Goal: Find specific page/section

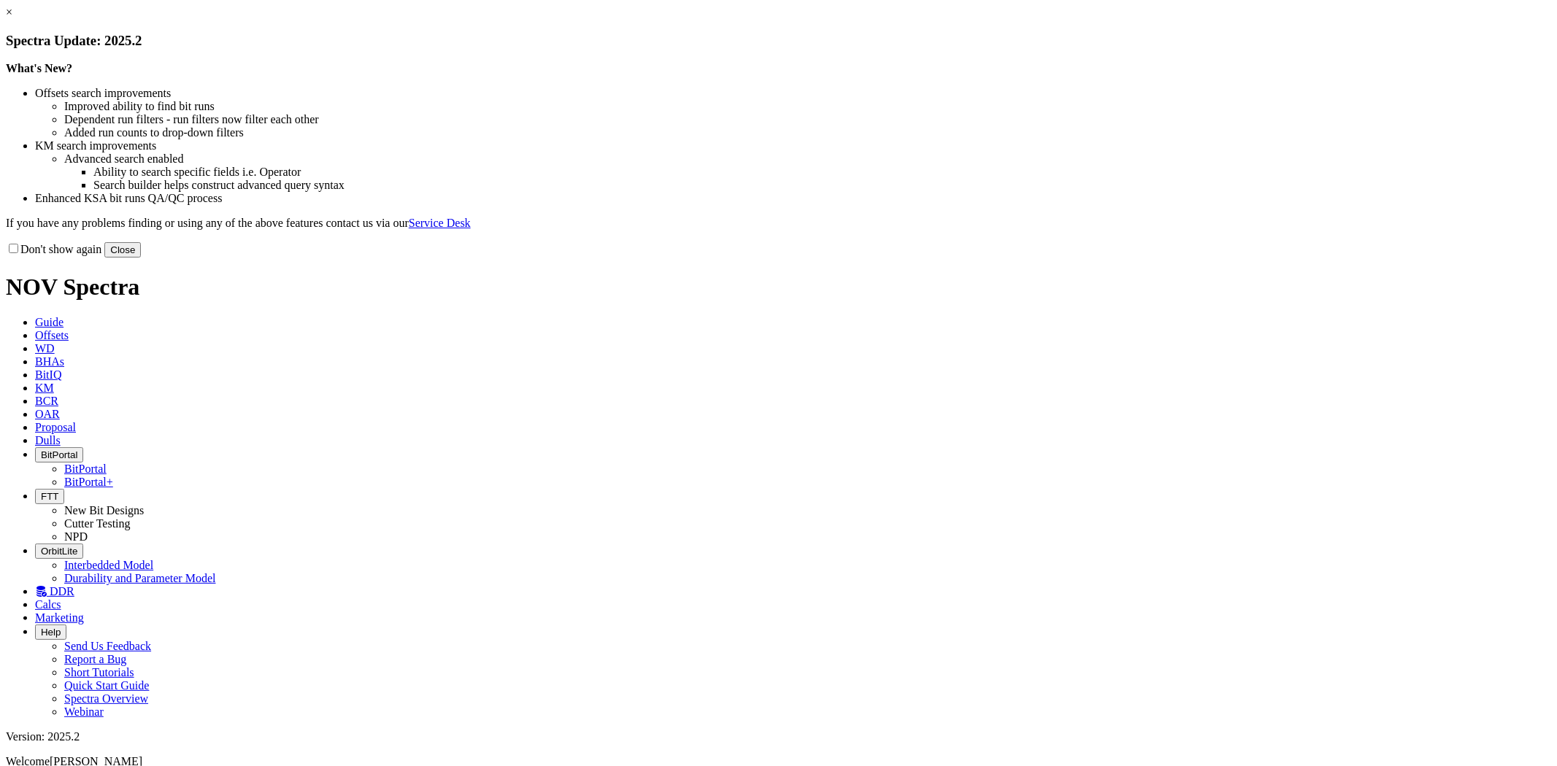
click at [1099, 258] on div "Don't show again Close" at bounding box center [778, 250] width 1545 height 16
click at [141, 258] on button "Close" at bounding box center [122, 249] width 36 height 15
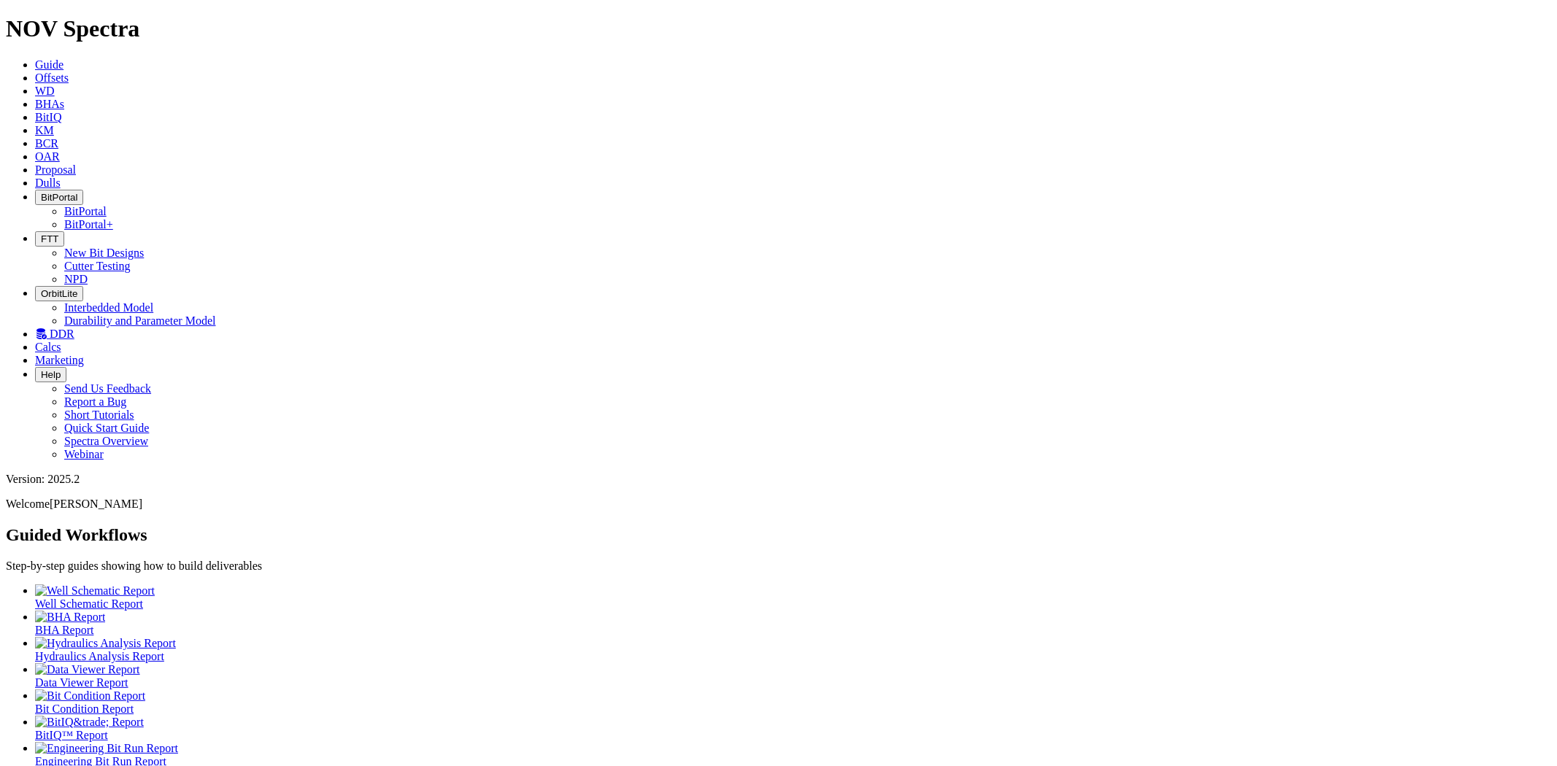
click at [83, 190] on button "BitPortal" at bounding box center [59, 197] width 48 height 15
click at [77, 192] on span "BitPortal" at bounding box center [59, 197] width 36 height 11
click at [107, 205] on link "BitPortal" at bounding box center [85, 211] width 42 height 12
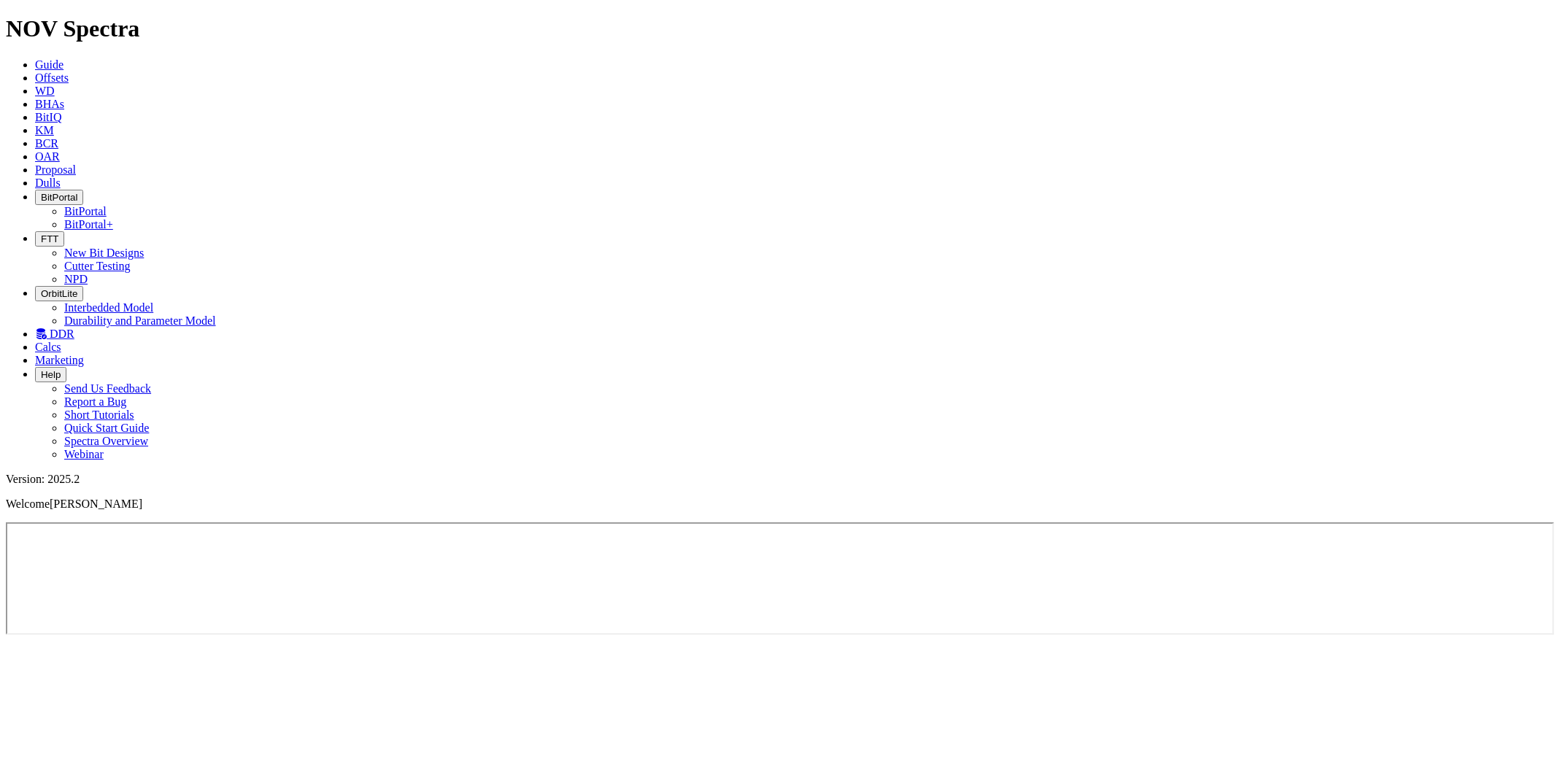
click at [1290, 58] on ul "Guide Offsets [PERSON_NAME] BitIQ KM BCR OAR Proposal EBRR Dulls BitPortal BitP…" at bounding box center [778, 259] width 1545 height 403
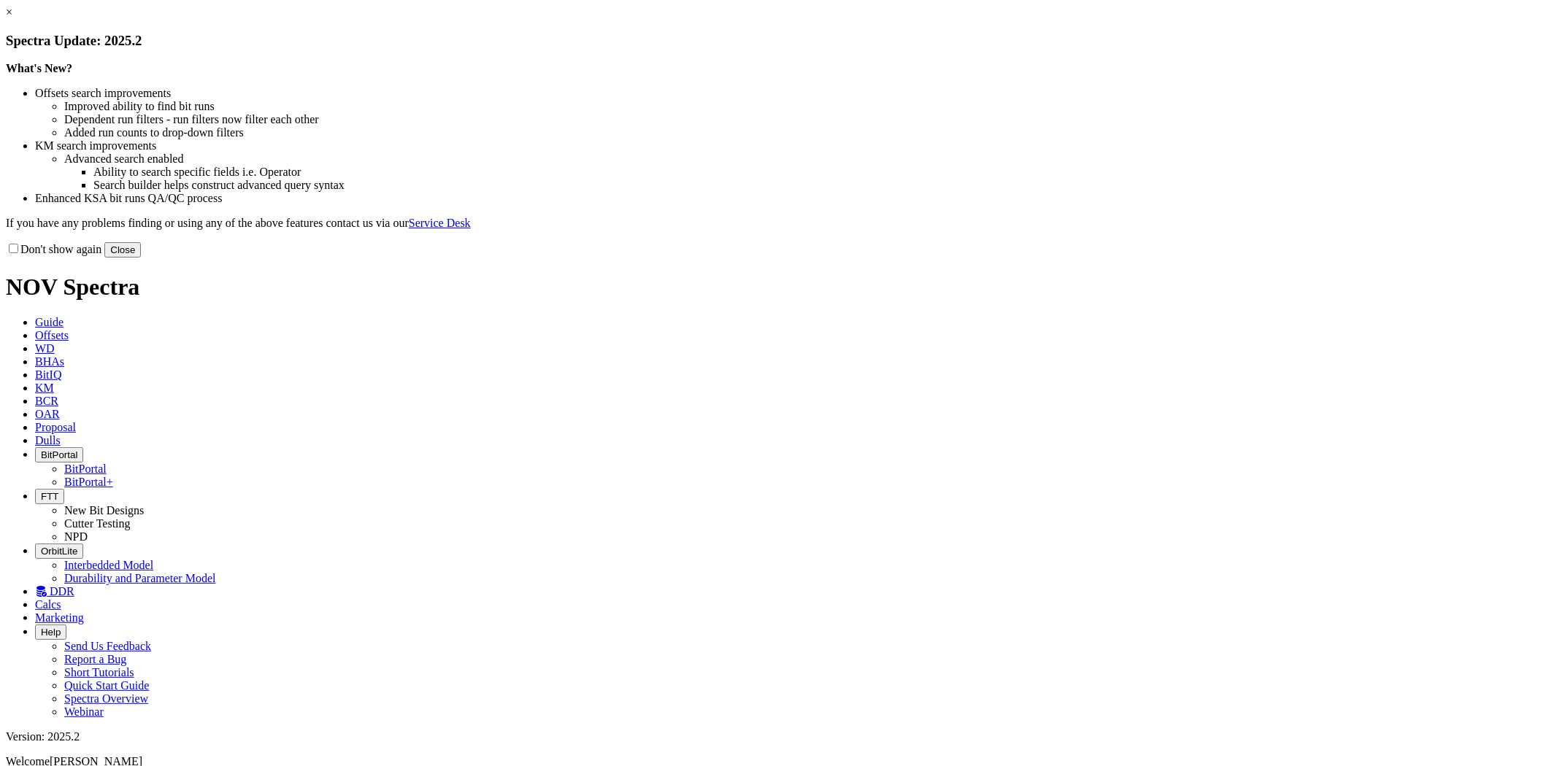
click at [141, 258] on button "Close" at bounding box center [122, 249] width 36 height 15
